Goal: Information Seeking & Learning: Learn about a topic

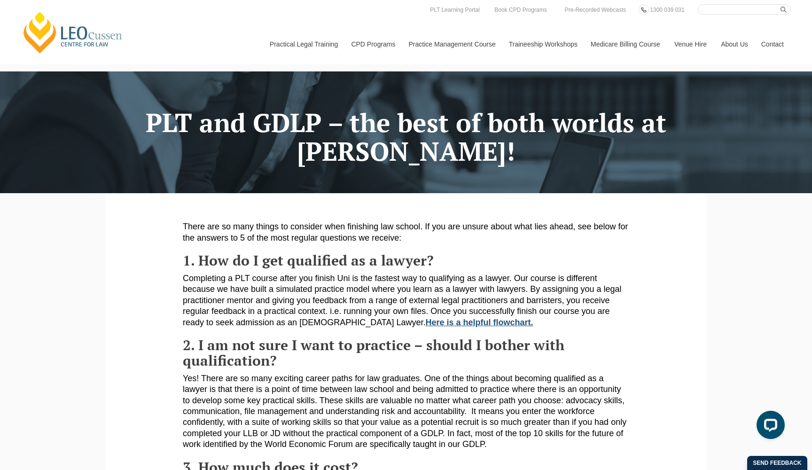
click at [426, 319] on link "Here is a helpful flowchart." at bounding box center [480, 322] width 108 height 9
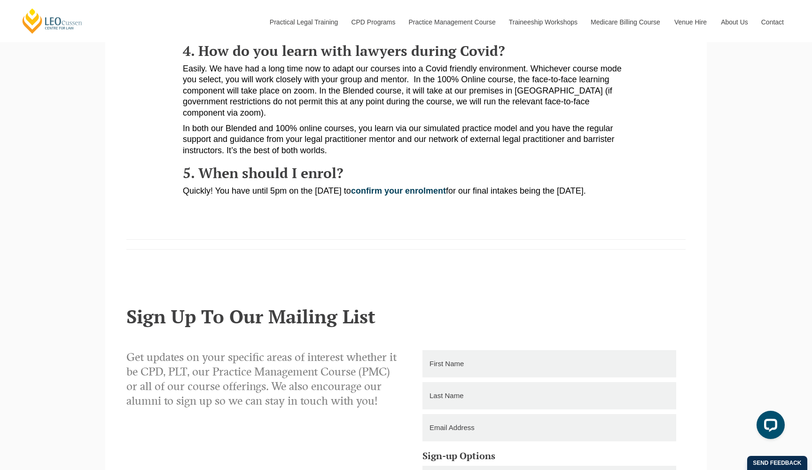
scroll to position [338, 0]
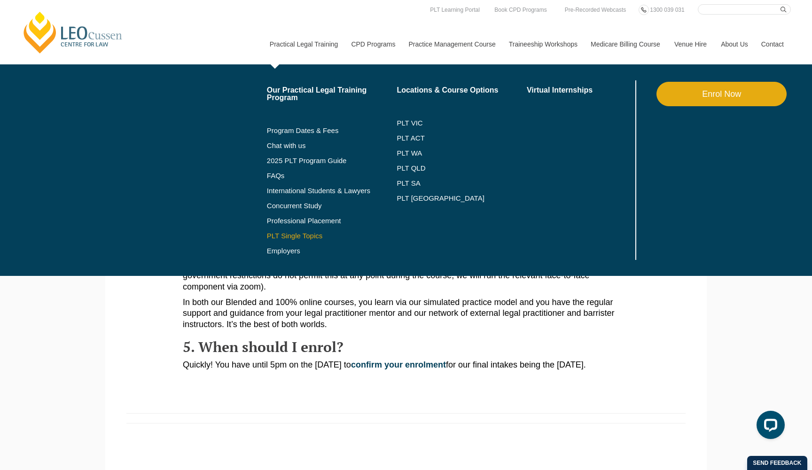
click at [299, 238] on link "PLT Single Topics" at bounding box center [332, 236] width 130 height 8
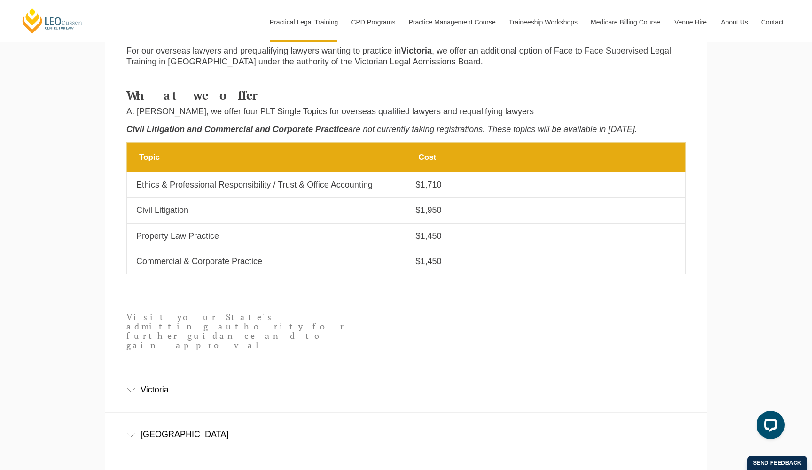
scroll to position [372, 0]
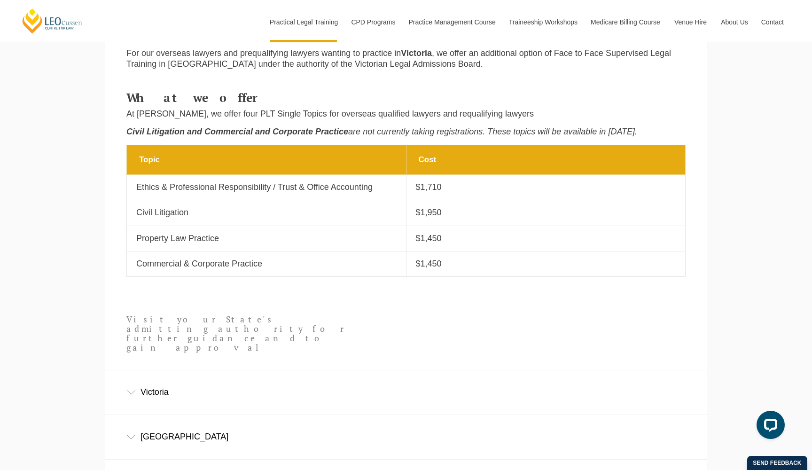
click at [188, 370] on div "Victoria" at bounding box center [405, 392] width 601 height 44
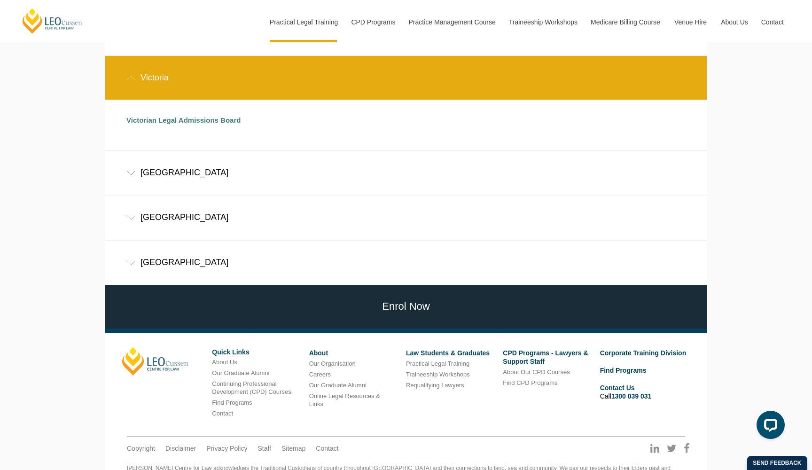
scroll to position [689, 0]
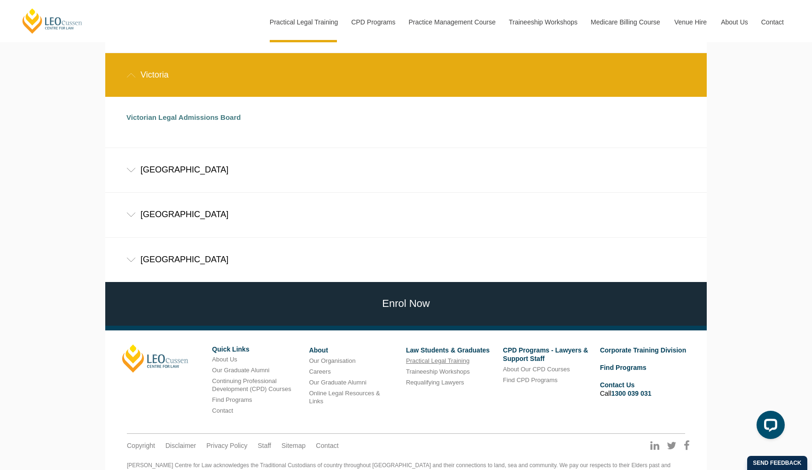
click at [433, 357] on link "Practical Legal Training" at bounding box center [437, 360] width 63 height 7
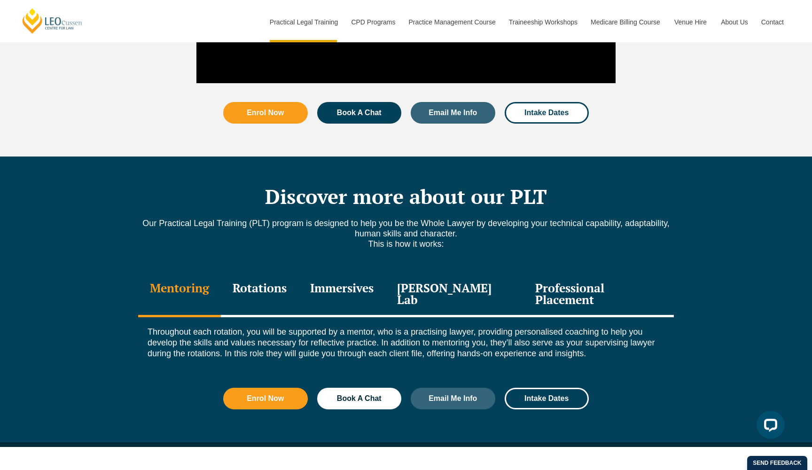
scroll to position [1151, 0]
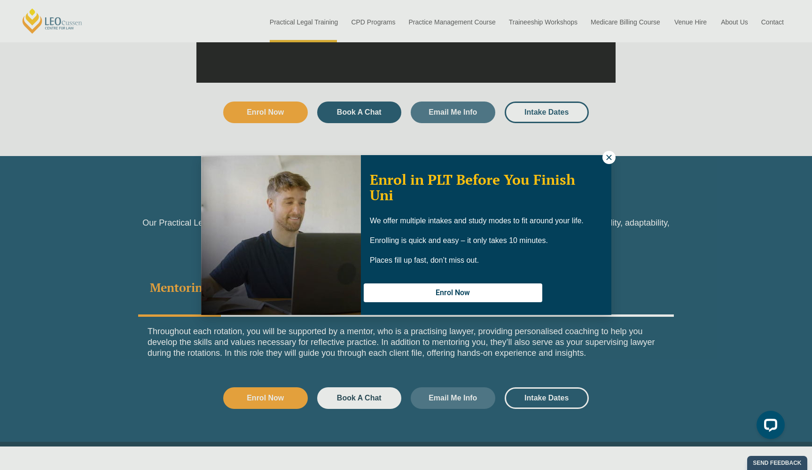
click at [613, 156] on icon at bounding box center [609, 157] width 8 height 8
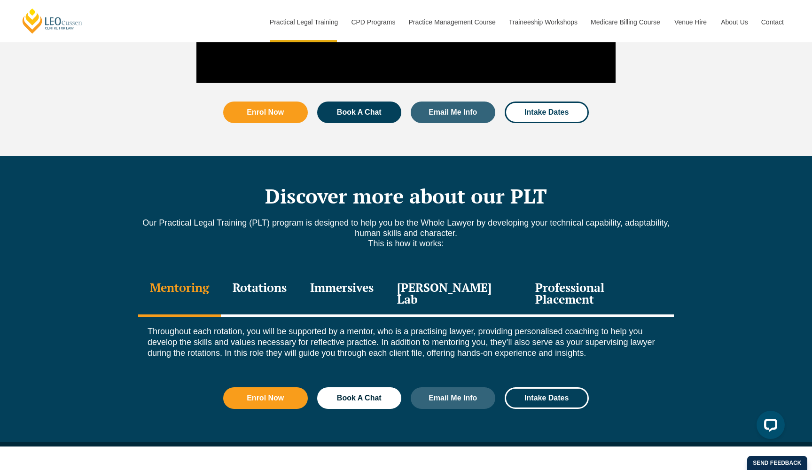
click at [257, 272] on div "Rotations" at bounding box center [260, 294] width 78 height 45
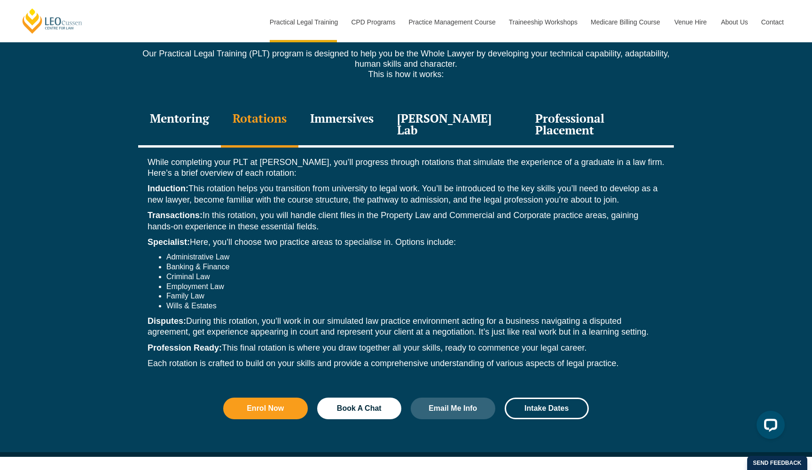
scroll to position [1321, 0]
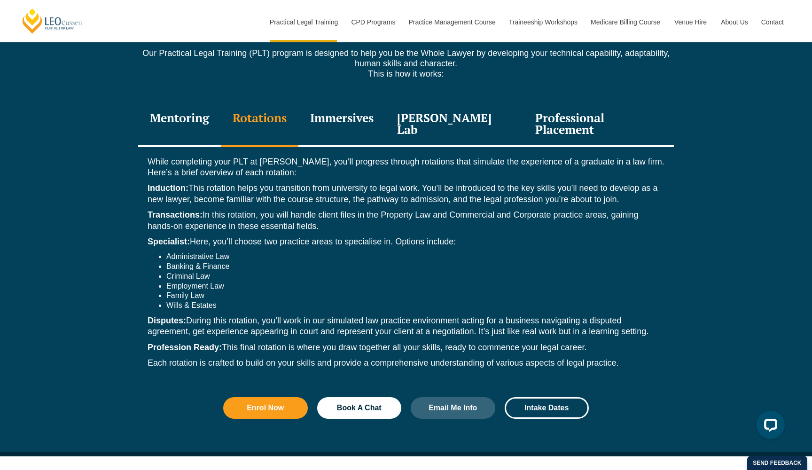
click at [364, 102] on div "Immersives" at bounding box center [341, 124] width 87 height 45
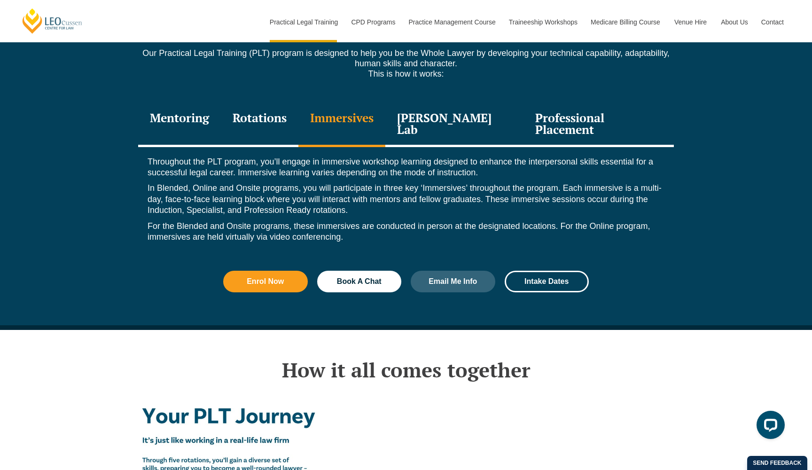
click at [456, 102] on div "[PERSON_NAME] Lab" at bounding box center [454, 124] width 138 height 45
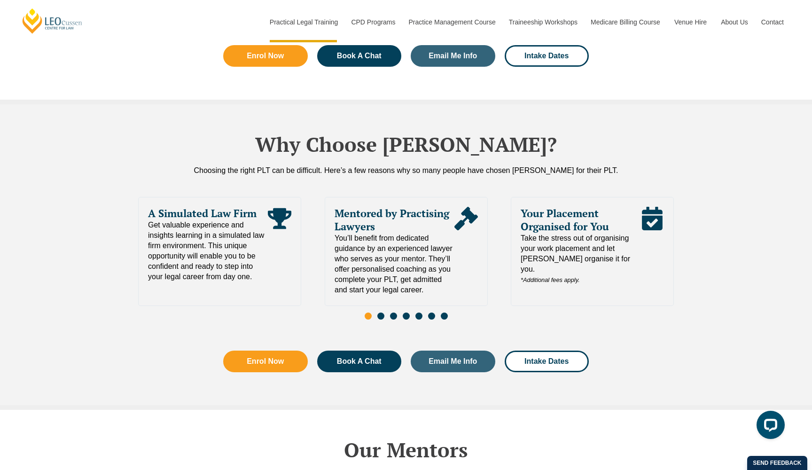
scroll to position [1964, 0]
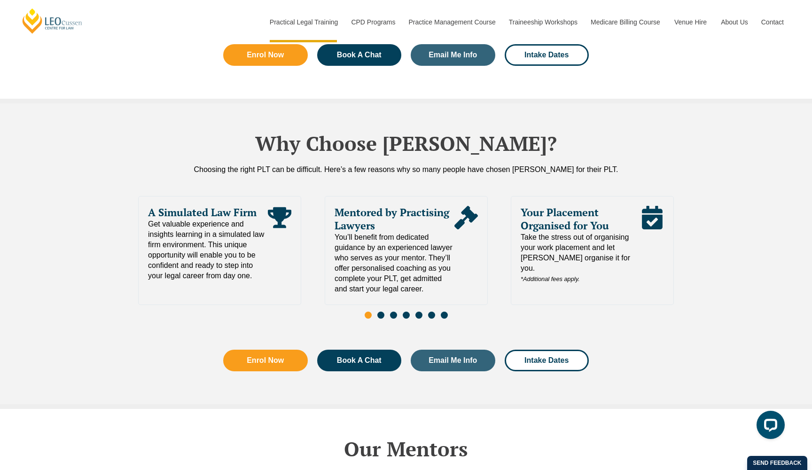
click at [378, 311] on span "Go to slide 2" at bounding box center [380, 314] width 7 height 7
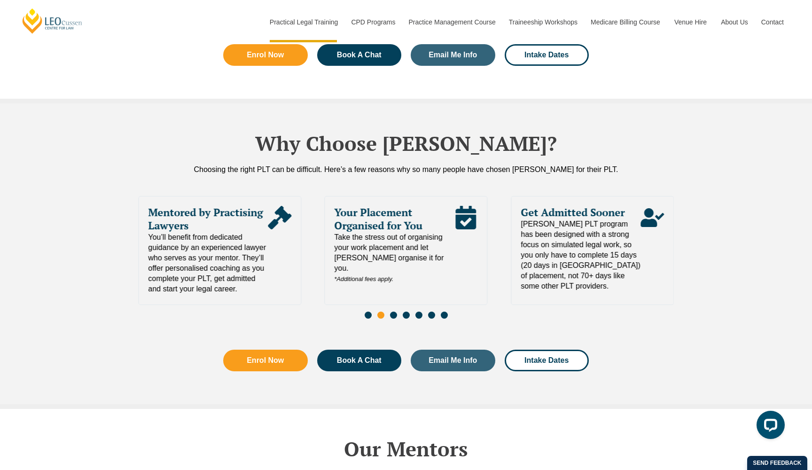
click at [393, 311] on span "Go to slide 3" at bounding box center [393, 314] width 7 height 7
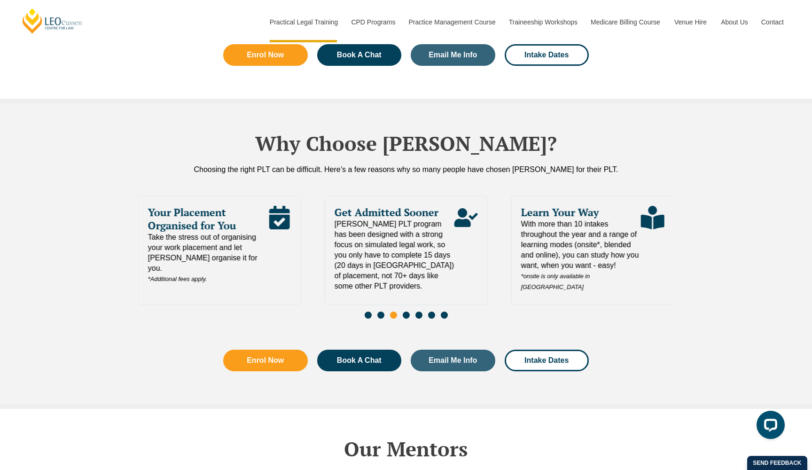
click at [407, 311] on span "Go to slide 4" at bounding box center [406, 314] width 7 height 7
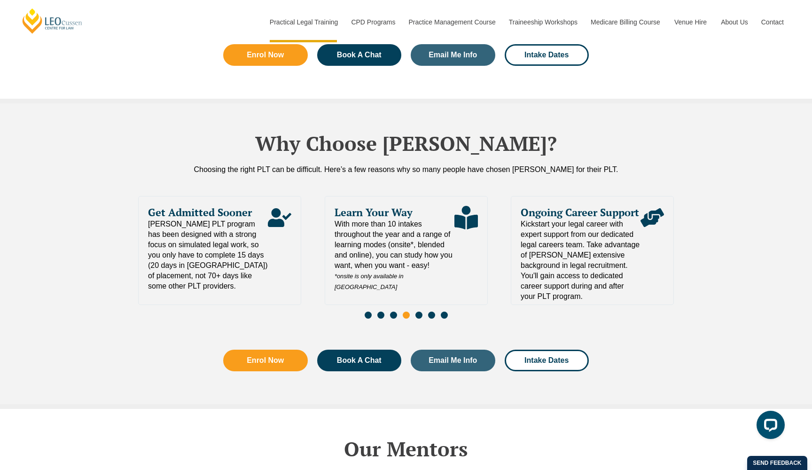
click at [423, 311] on div "Slides" at bounding box center [406, 316] width 536 height 11
click at [436, 311] on div "Slides" at bounding box center [406, 316] width 536 height 11
click at [430, 311] on span "Go to slide 6" at bounding box center [431, 314] width 7 height 7
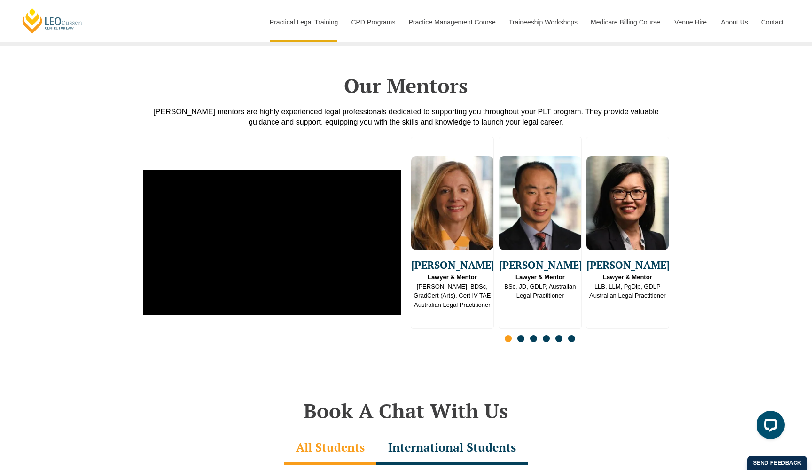
scroll to position [2333, 0]
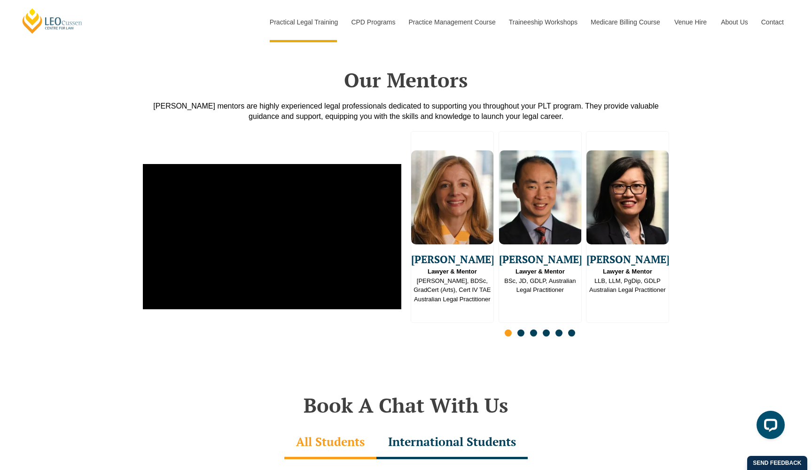
click at [522, 329] on span "Go to slide 2" at bounding box center [520, 332] width 7 height 7
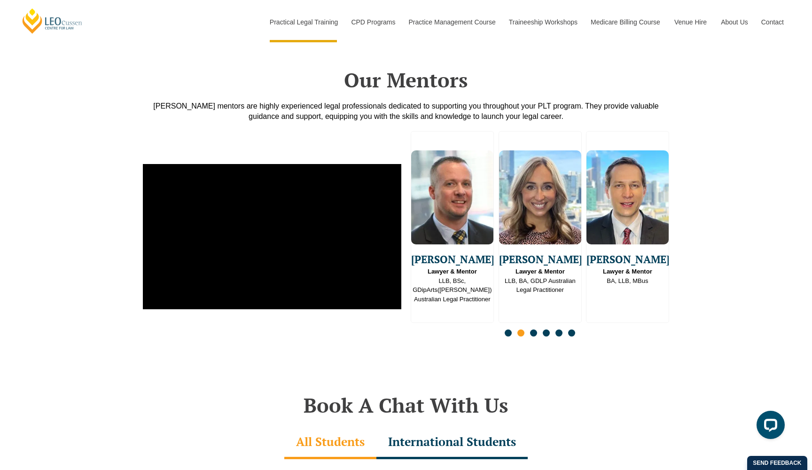
click at [532, 329] on span "Go to slide 3" at bounding box center [533, 332] width 7 height 7
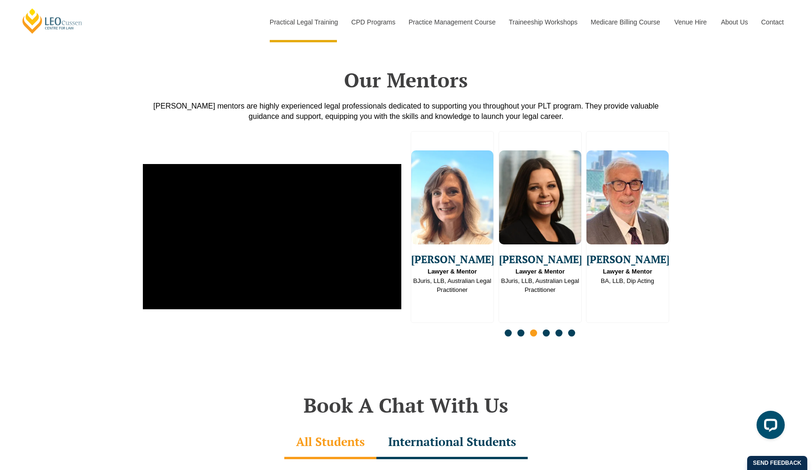
click at [544, 329] on span "Go to slide 4" at bounding box center [546, 332] width 7 height 7
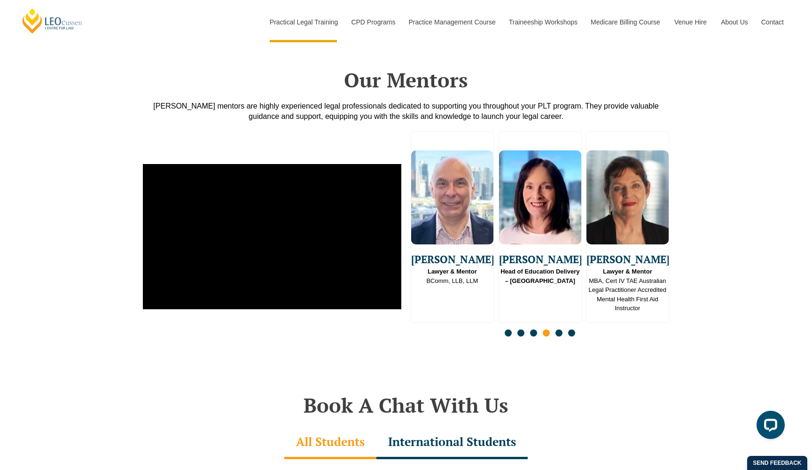
click at [557, 329] on span "Go to slide 5" at bounding box center [558, 332] width 7 height 7
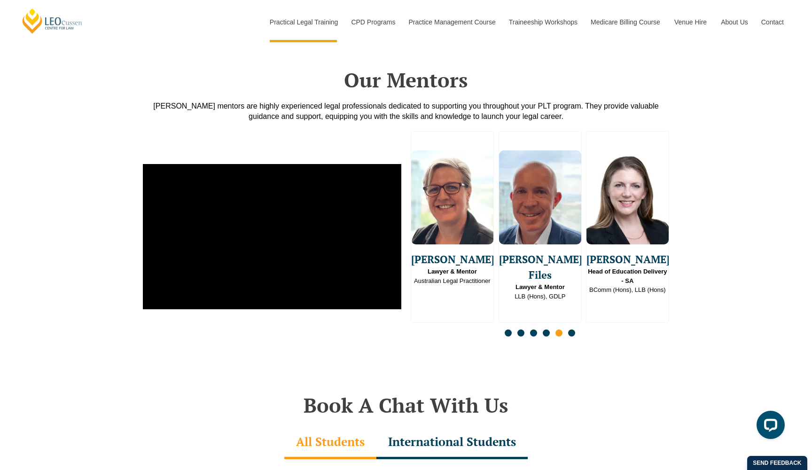
click at [569, 329] on span "Go to slide 6" at bounding box center [571, 332] width 7 height 7
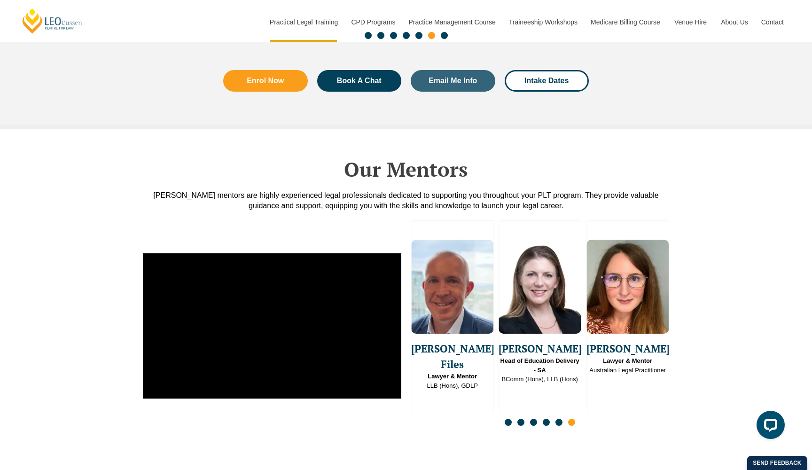
scroll to position [2243, 0]
